Goal: Information Seeking & Learning: Learn about a topic

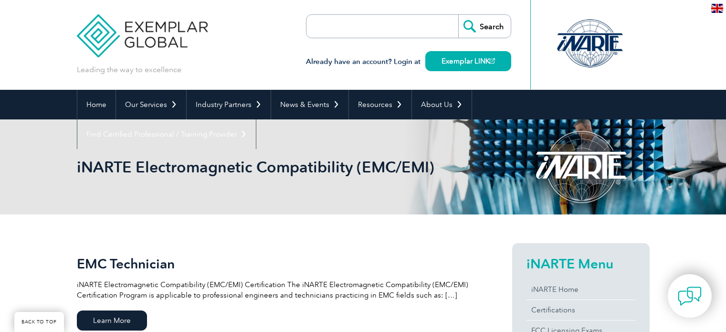
scroll to position [303, 0]
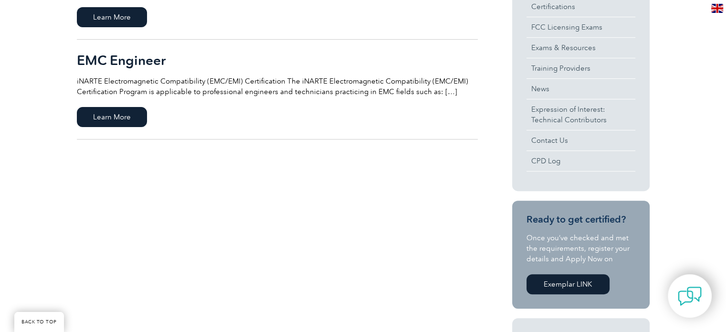
click at [726, 120] on html "BACK TO TOP Leading the way to excellence Search" at bounding box center [363, 309] width 726 height 1225
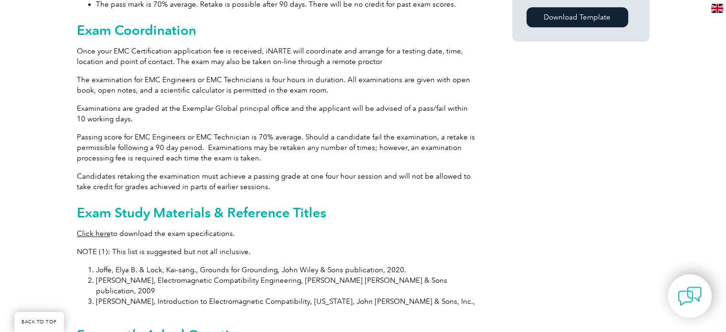
scroll to position [789, 0]
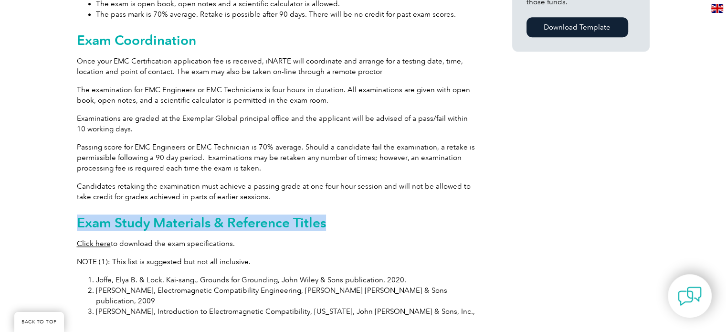
drag, startPoint x: 287, startPoint y: 181, endPoint x: 424, endPoint y: 203, distance: 138.8
click at [424, 203] on div "General Overview iNARTE Electromagnetic Compatibility (EMC/EMI) Certification T…" at bounding box center [277, 68] width 401 height 1229
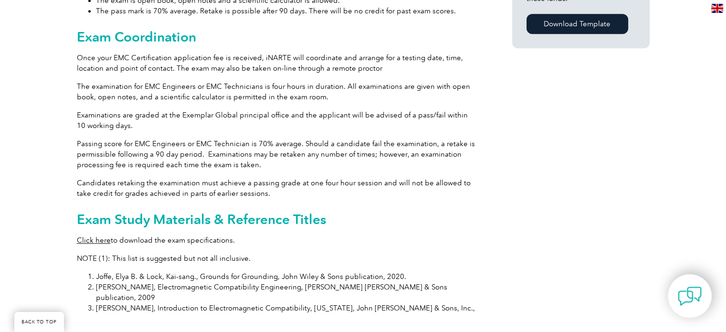
scroll to position [0, 0]
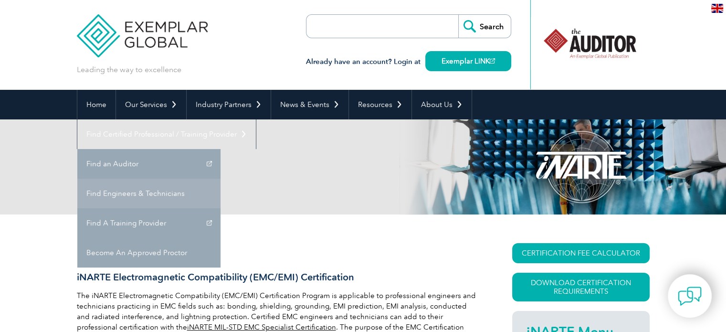
click at [221, 179] on link "Find Engineers & Technicians" at bounding box center [148, 194] width 143 height 30
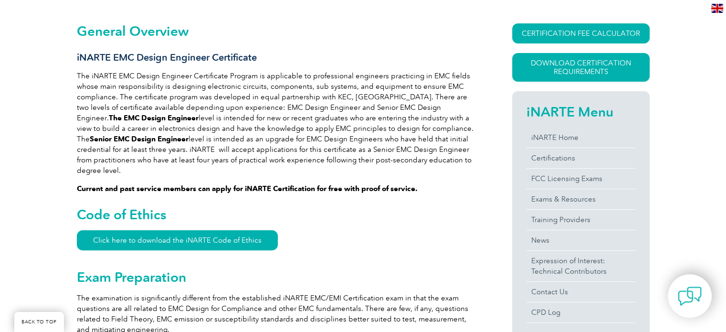
scroll to position [217, 0]
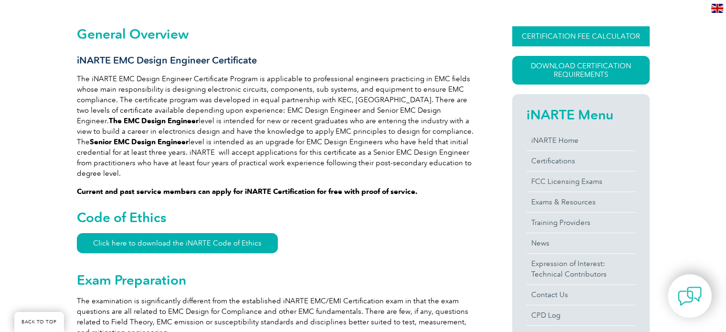
click at [601, 31] on link "CERTIFICATION FEE CALCULATOR" at bounding box center [581, 36] width 138 height 20
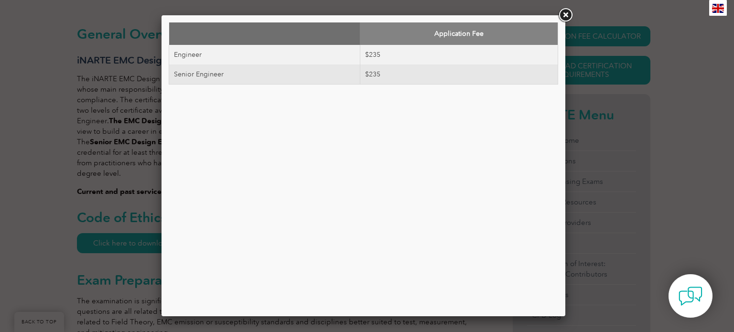
click at [564, 14] on link at bounding box center [564, 15] width 17 height 17
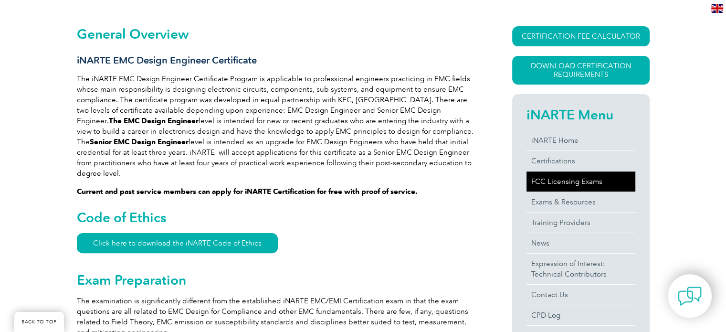
click at [552, 179] on link "FCC Licensing Exams" at bounding box center [581, 181] width 109 height 20
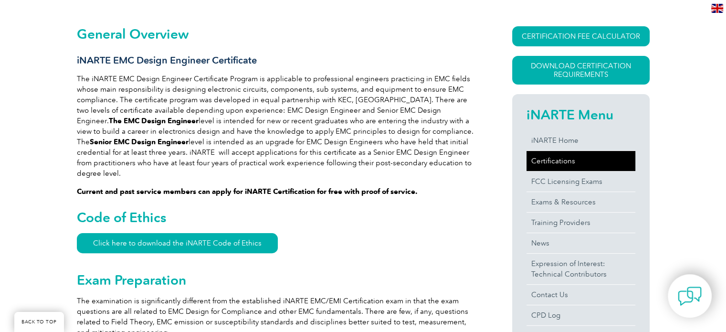
click at [566, 162] on link "Certifications" at bounding box center [581, 161] width 109 height 20
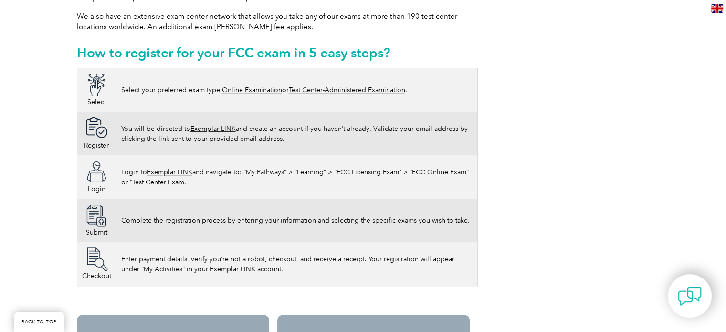
scroll to position [540, 0]
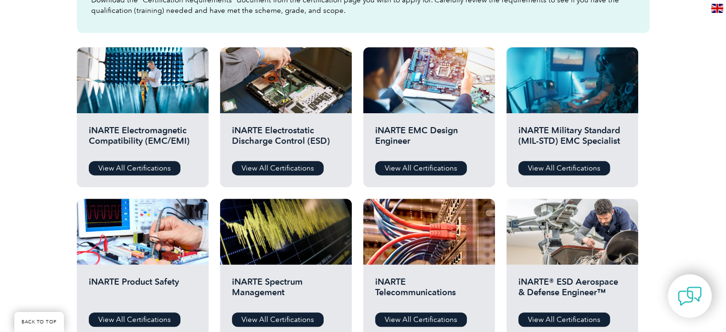
scroll to position [311, 0]
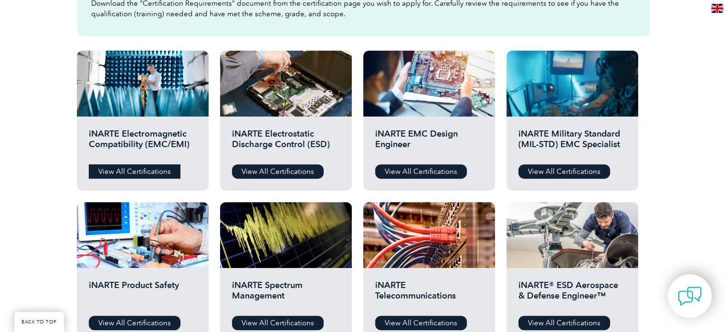
click at [151, 174] on link "View All Certifications" at bounding box center [135, 171] width 92 height 14
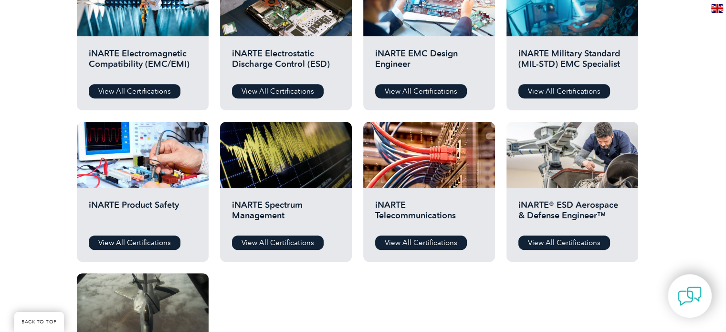
scroll to position [395, 0]
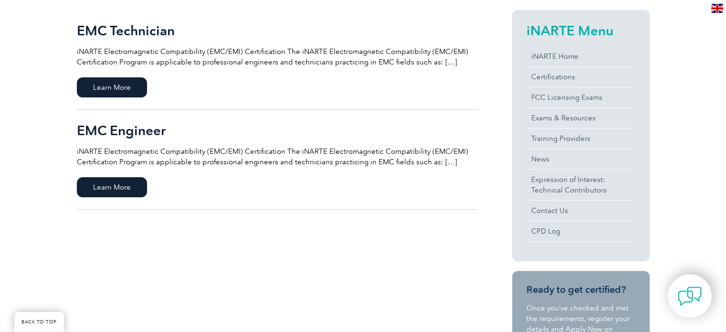
scroll to position [232, 0]
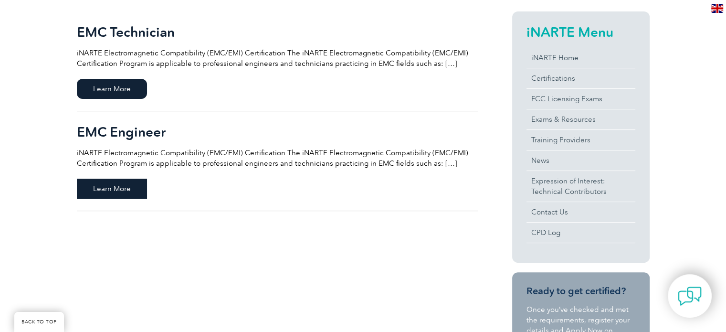
click at [121, 189] on span "Learn More" at bounding box center [112, 189] width 70 height 20
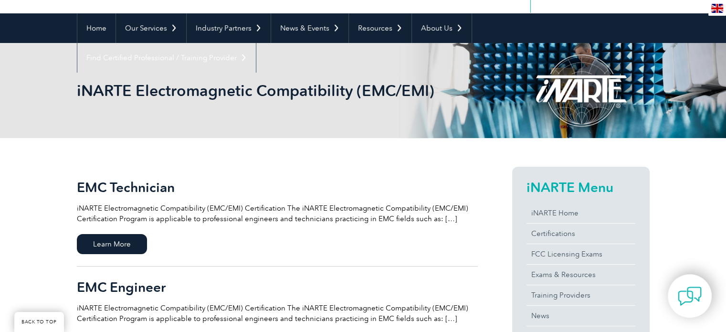
scroll to position [57, 0]
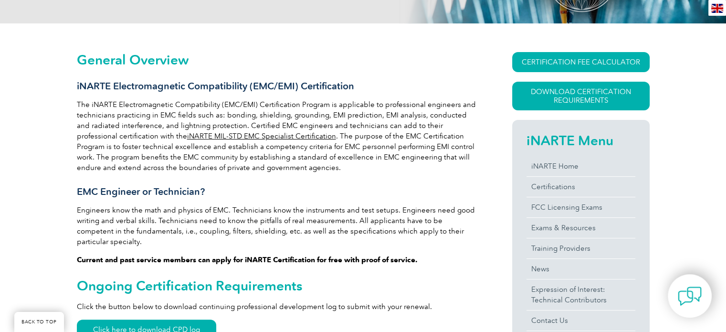
scroll to position [189, 0]
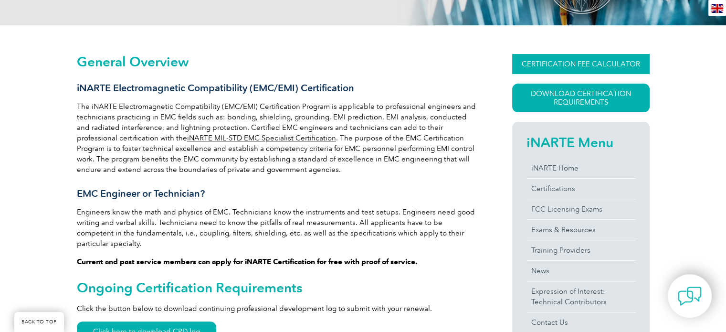
click at [593, 62] on link "CERTIFICATION FEE CALCULATOR" at bounding box center [581, 64] width 138 height 20
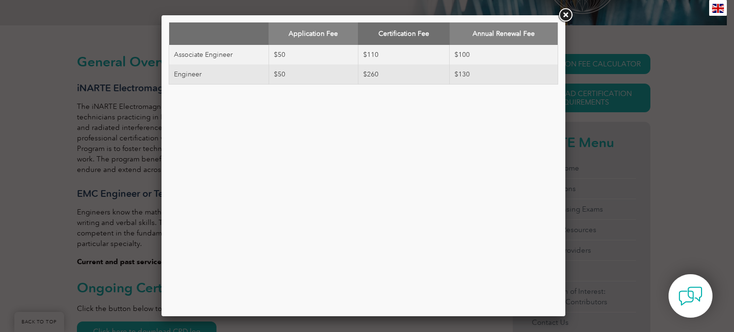
click at [567, 14] on link at bounding box center [564, 15] width 17 height 17
